Goal: Navigation & Orientation: Find specific page/section

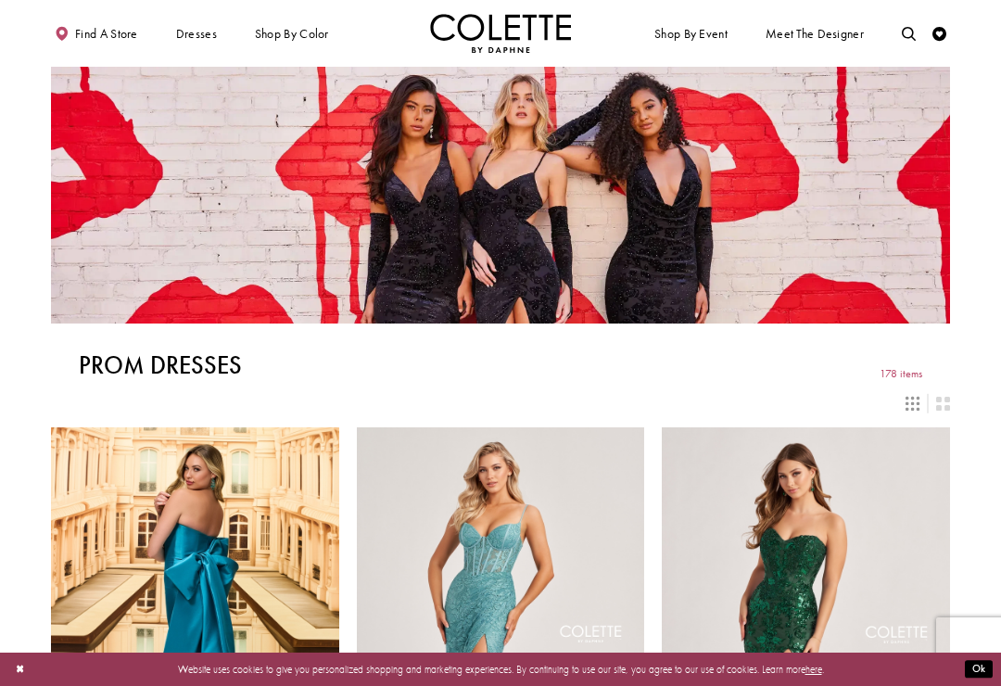
click at [0, 0] on div "Primary block" at bounding box center [0, 0] width 0 height 0
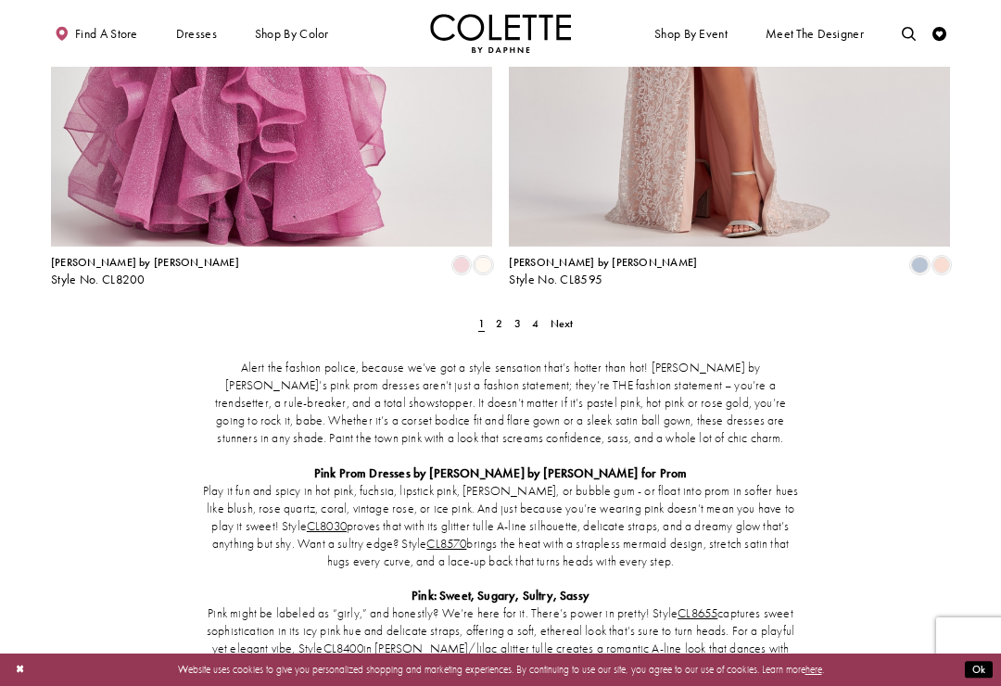
scroll to position [2616, 0]
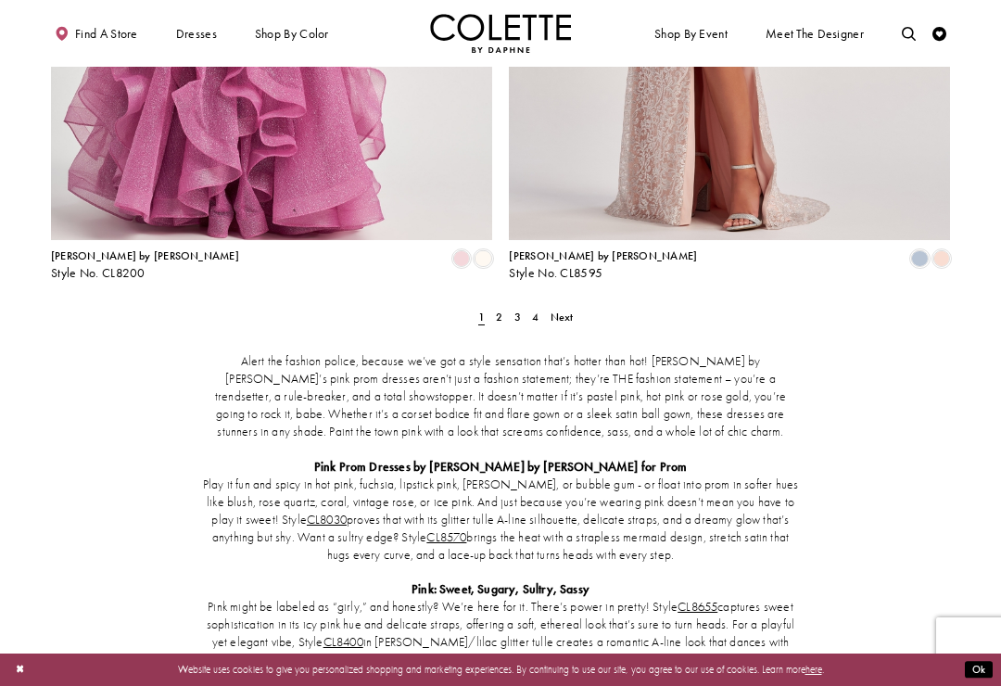
click at [565, 307] on link "Next" at bounding box center [562, 317] width 32 height 20
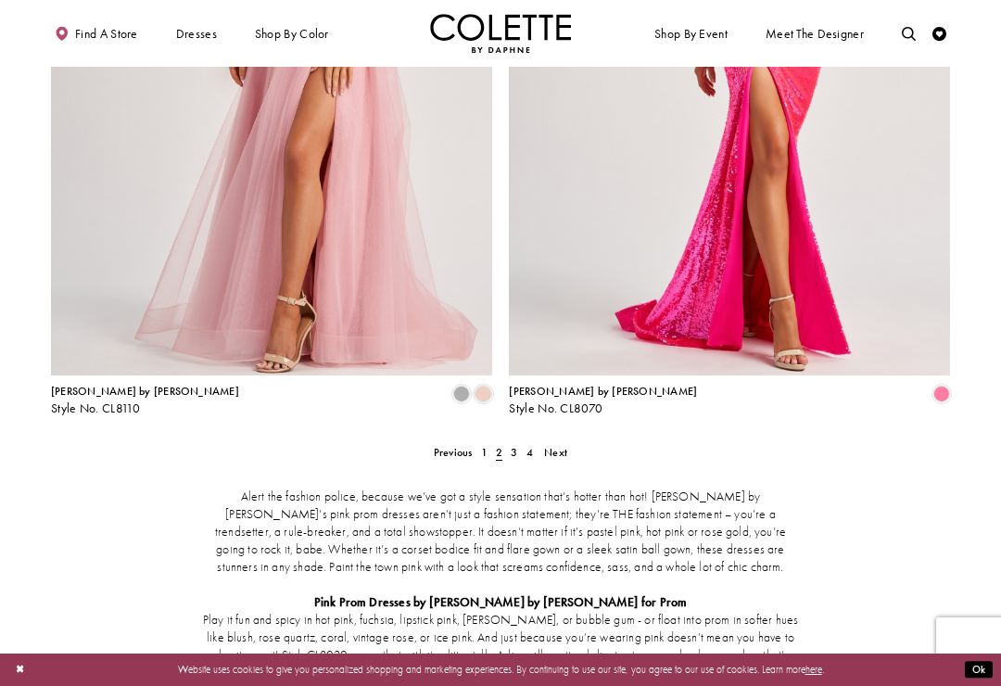
scroll to position [2541, 0]
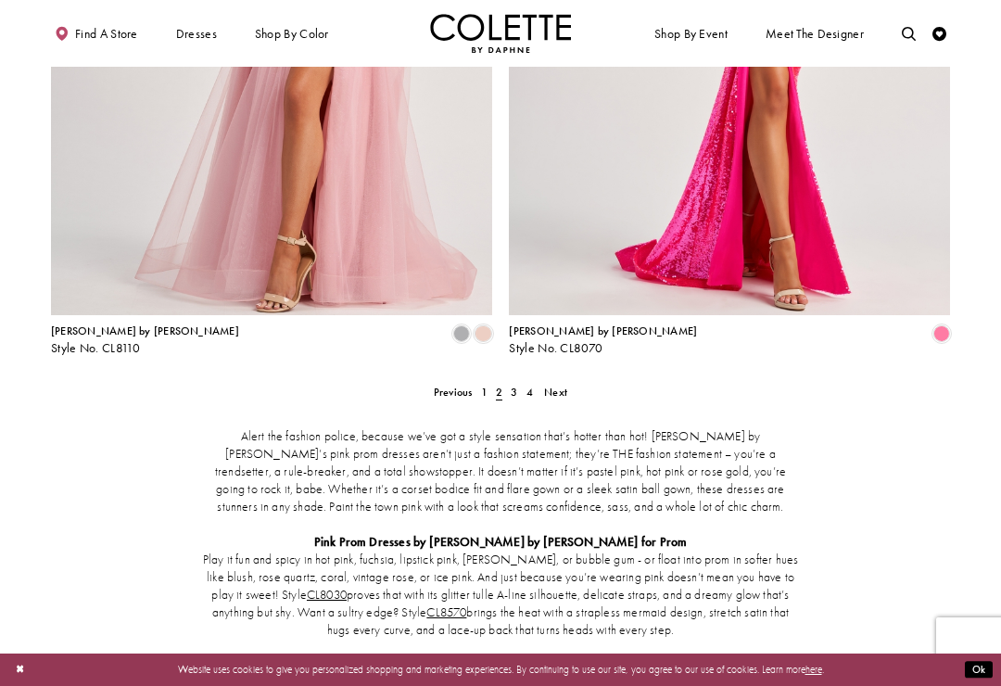
click at [556, 385] on span "Next" at bounding box center [555, 392] width 23 height 15
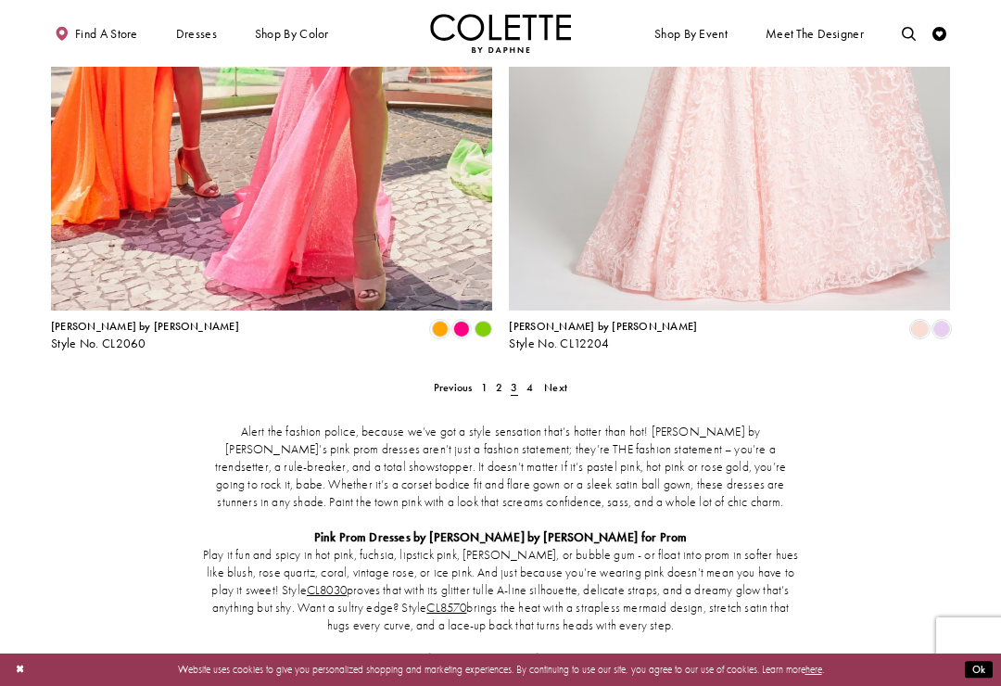
scroll to position [2536, 0]
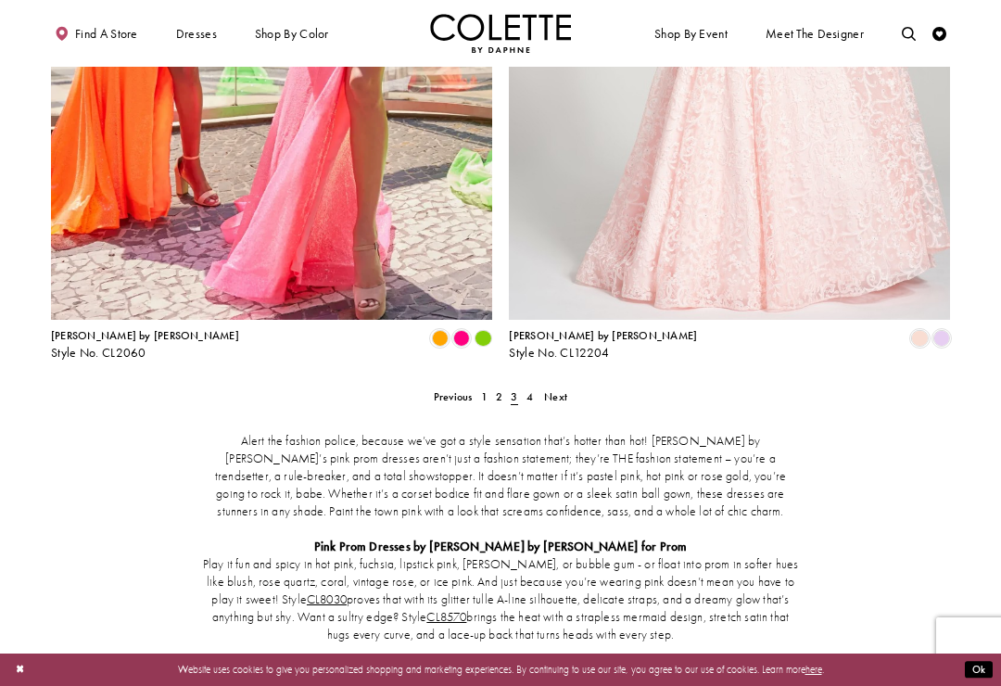
click at [564, 389] on span "Next" at bounding box center [555, 396] width 23 height 15
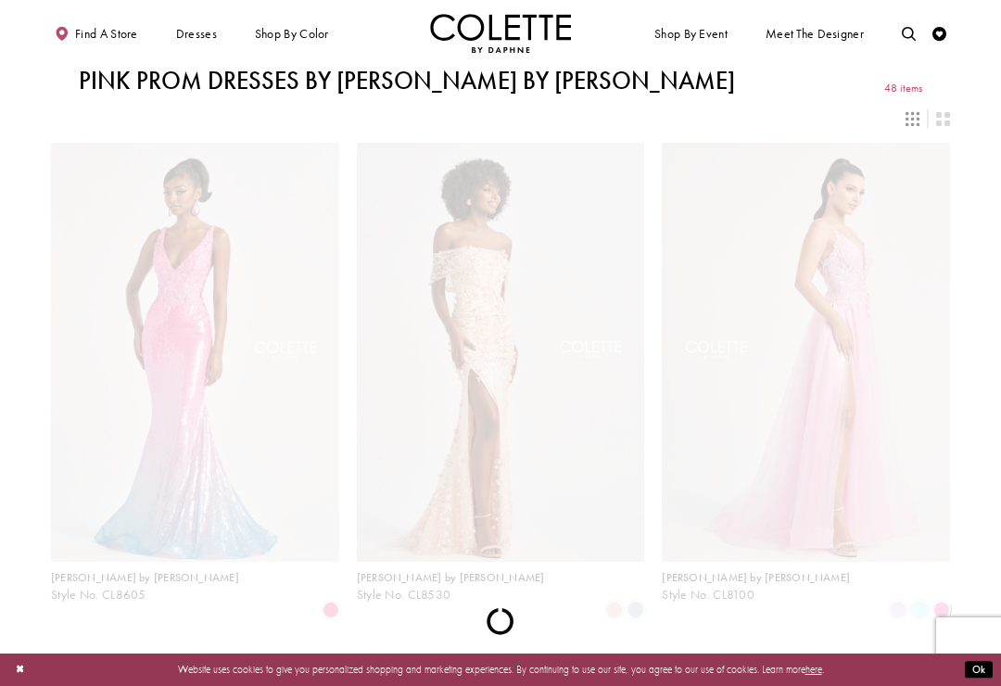
scroll to position [75, 0]
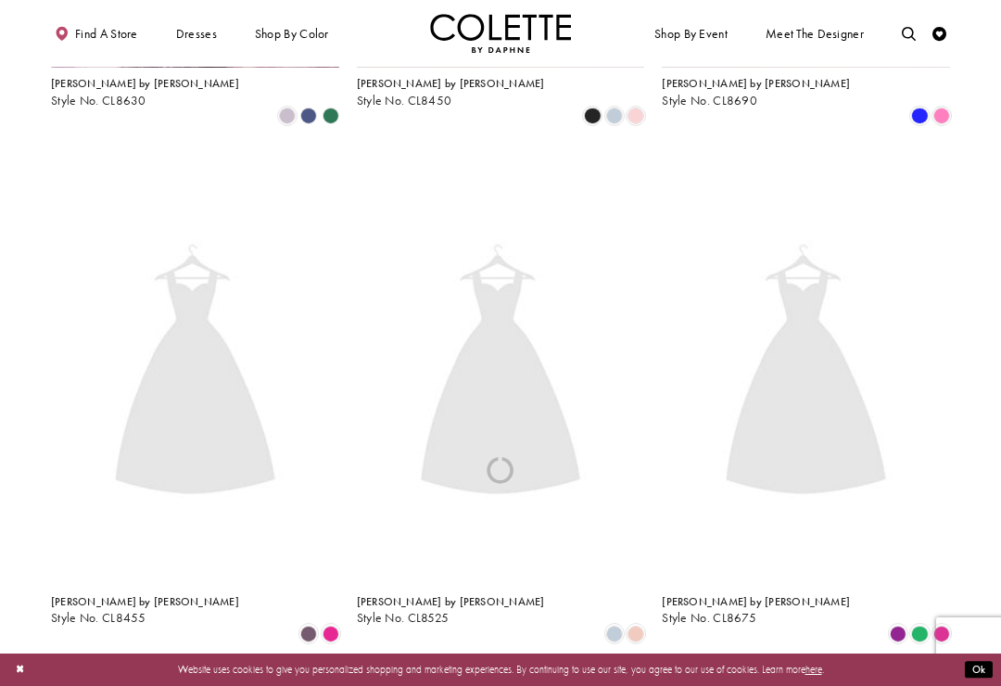
scroll to position [75, 0]
